Goal: Task Accomplishment & Management: Use online tool/utility

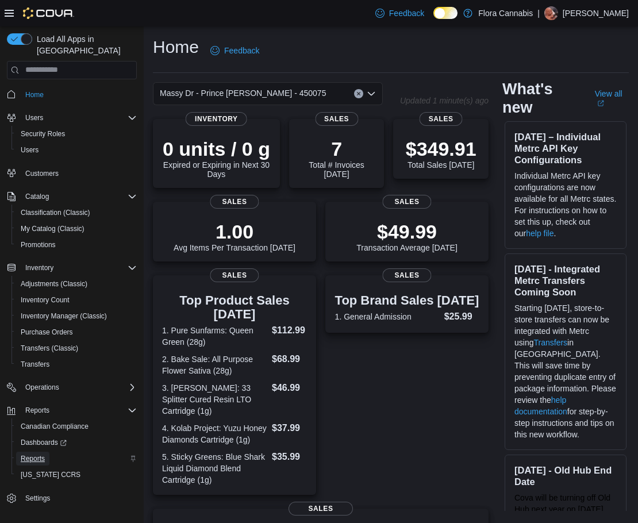
click at [37, 454] on span "Reports" at bounding box center [33, 458] width 24 height 9
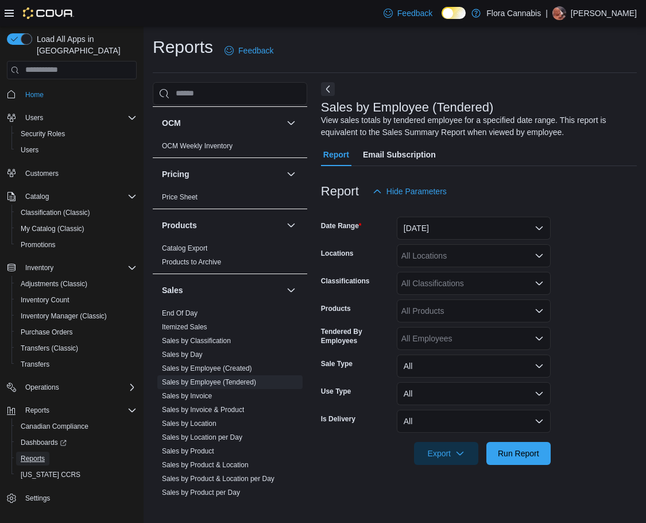
scroll to position [715, 0]
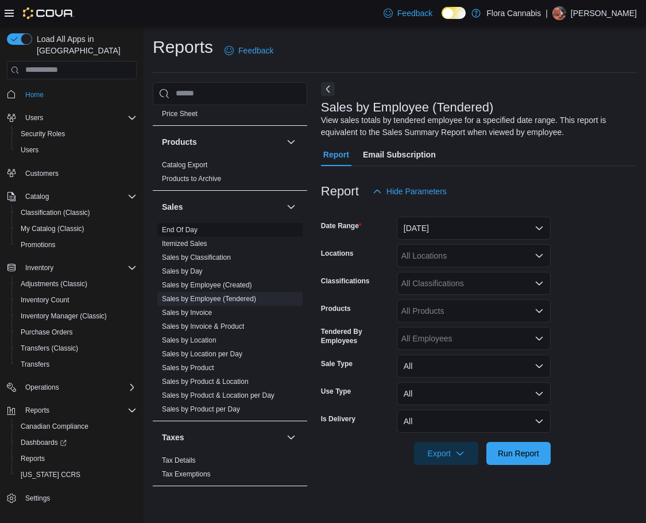
click at [188, 230] on link "End Of Day" at bounding box center [180, 230] width 36 height 8
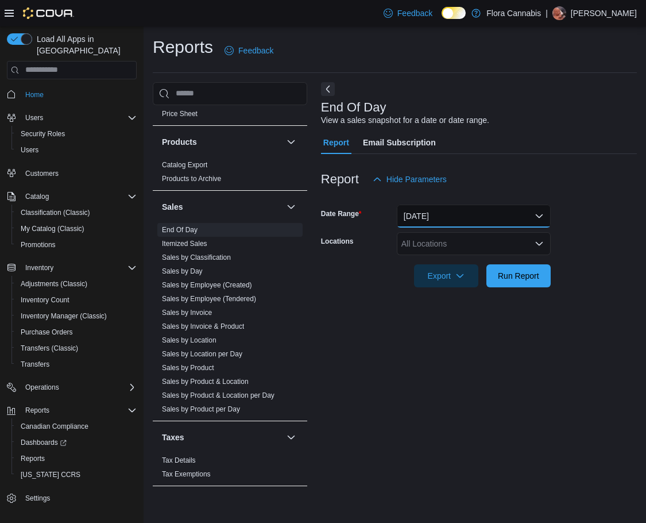
click at [472, 215] on button "[DATE]" at bounding box center [474, 216] width 154 height 23
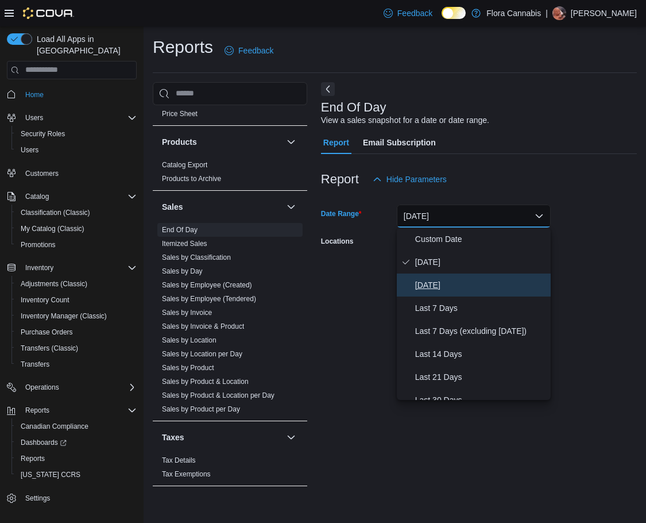
click at [440, 287] on span "[DATE]" at bounding box center [480, 285] width 131 height 14
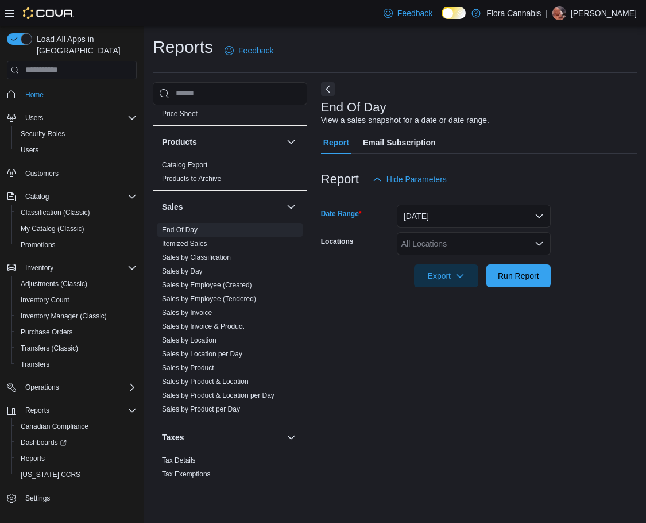
click at [427, 251] on div "All Locations" at bounding box center [474, 243] width 154 height 23
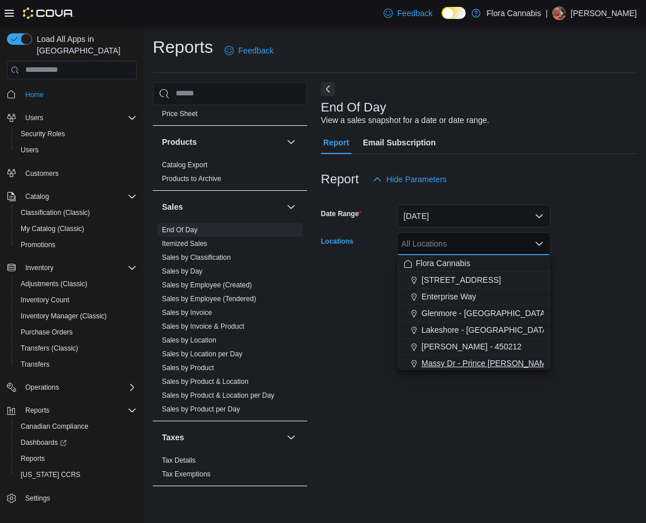
click at [448, 368] on span "Massy Dr - Prince [PERSON_NAME] - 450075" at bounding box center [505, 362] width 166 height 11
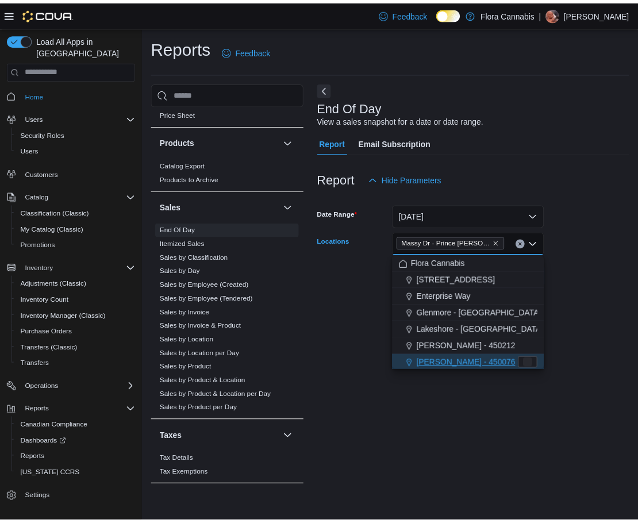
scroll to position [2, 0]
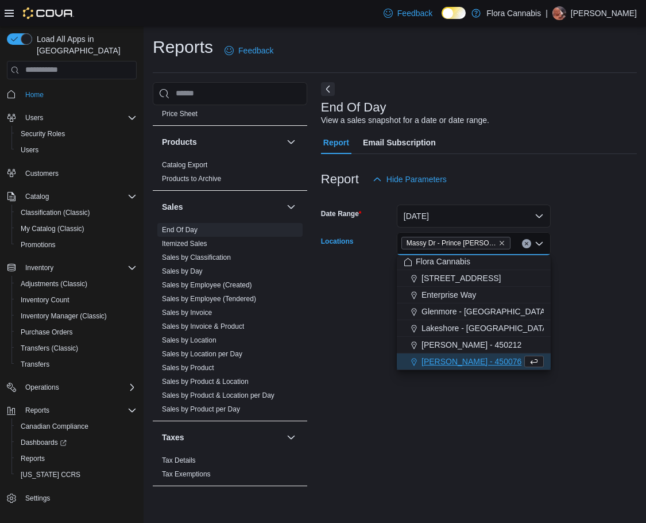
click at [602, 350] on div "End Of Day View a sales snapshot for a date or date range. Report Email Subscri…" at bounding box center [479, 289] width 316 height 415
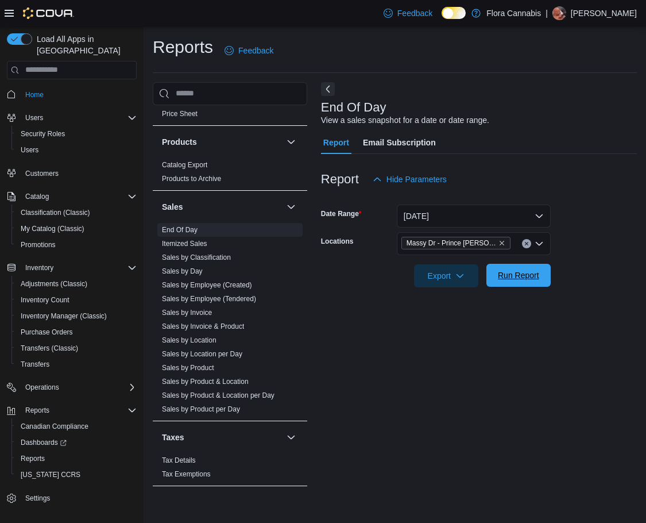
click at [534, 272] on span "Run Report" at bounding box center [518, 274] width 41 height 11
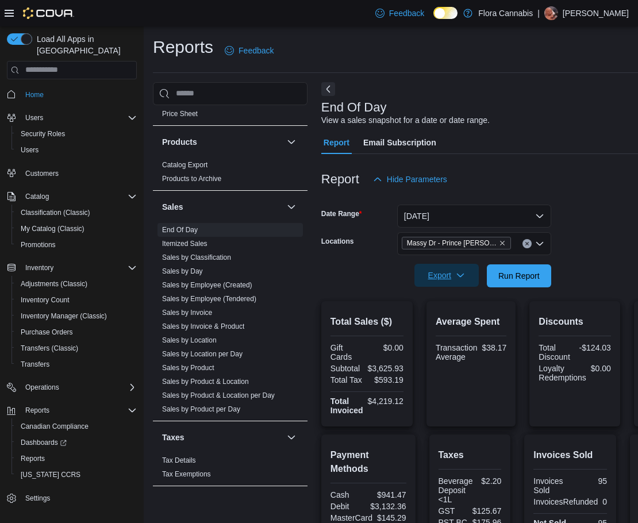
click at [441, 275] on span "Export" at bounding box center [446, 275] width 51 height 23
click at [449, 326] on span "Export to Pdf" at bounding box center [448, 321] width 52 height 9
